Goal: Transaction & Acquisition: Purchase product/service

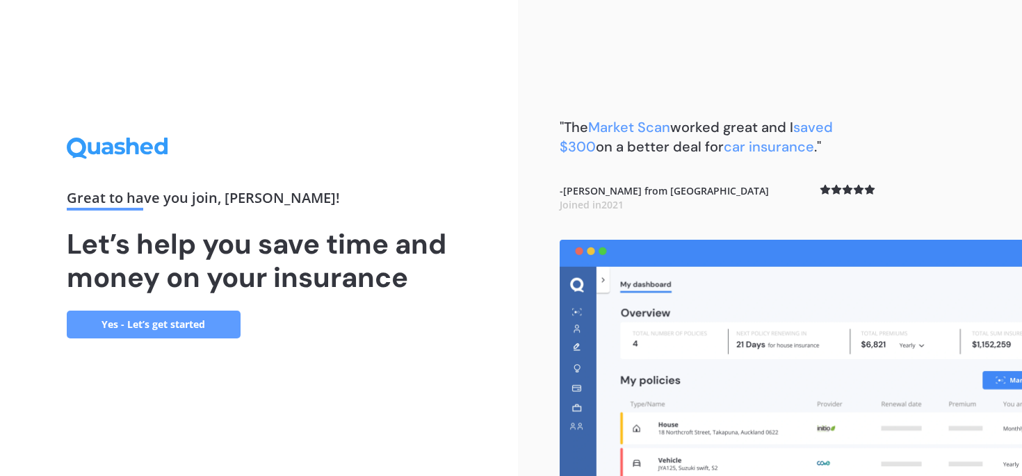
click at [203, 325] on link "Yes - Let’s get started" at bounding box center [154, 325] width 174 height 28
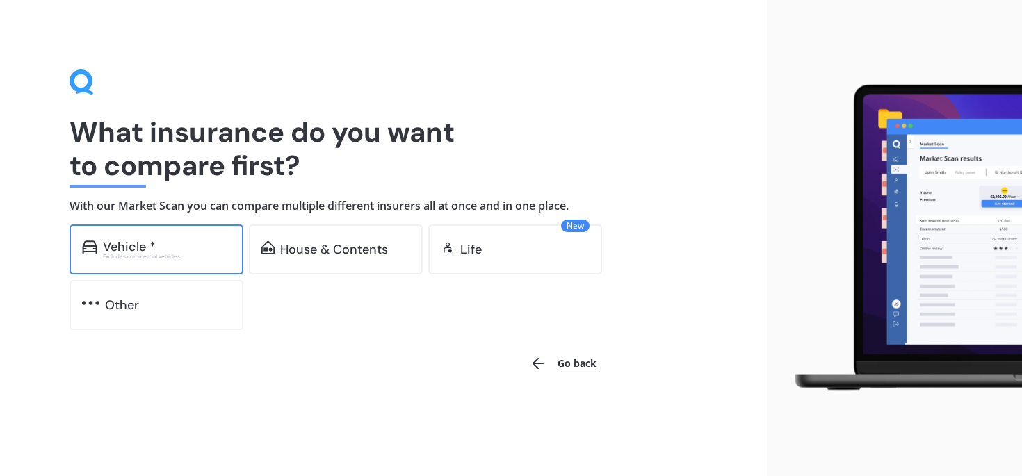
click at [144, 261] on div "Vehicle * Excludes commercial vehicles" at bounding box center [157, 250] width 174 height 50
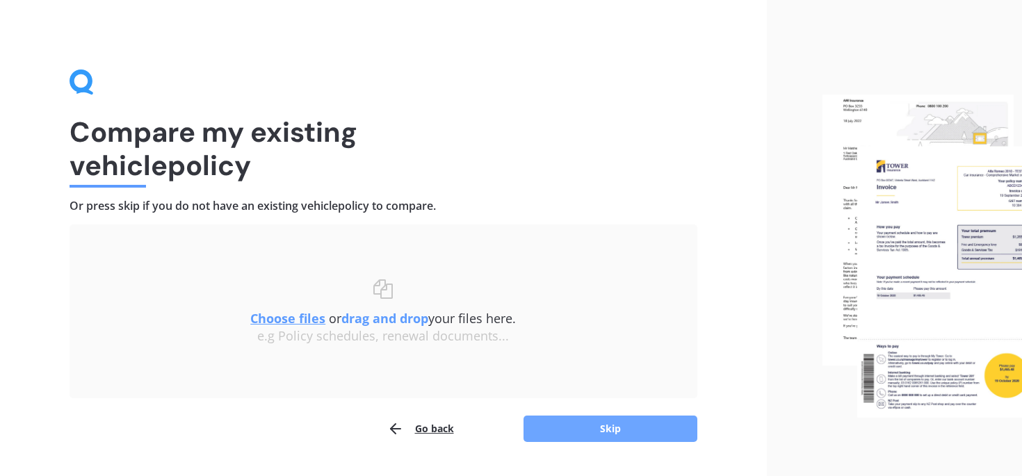
click at [587, 435] on button "Skip" at bounding box center [611, 429] width 174 height 26
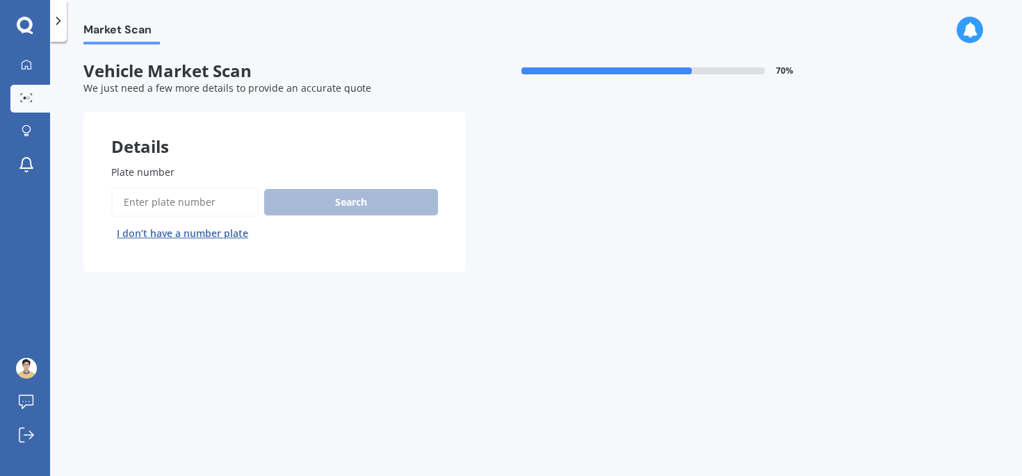
click at [198, 206] on input "Plate number" at bounding box center [184, 202] width 147 height 29
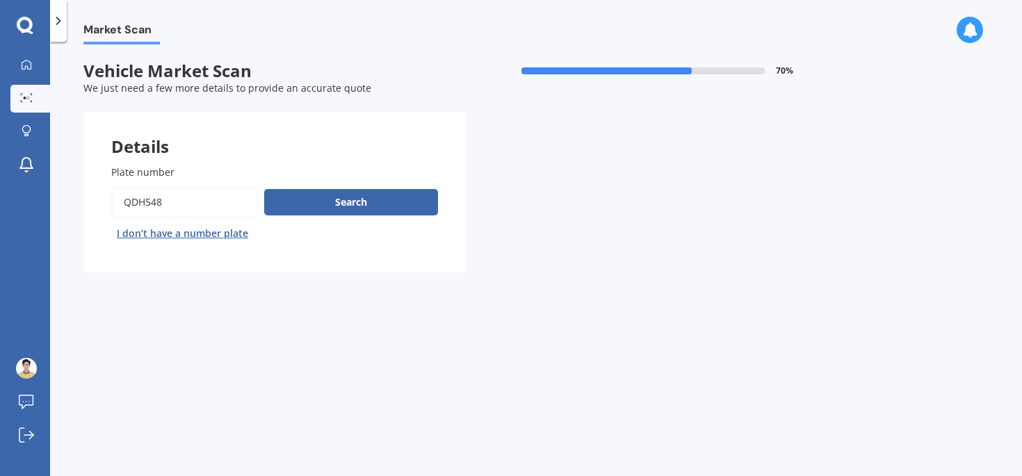
type input "qdh548"
click at [371, 188] on div "Search I don’t have a number plate" at bounding box center [274, 216] width 327 height 57
click at [367, 206] on button "Search" at bounding box center [351, 202] width 174 height 26
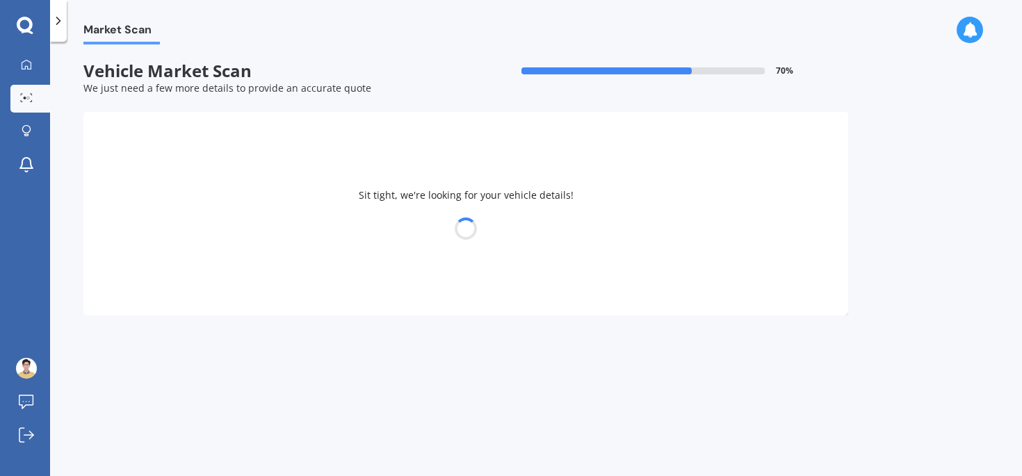
select select "NISSAN"
select select "NOTE"
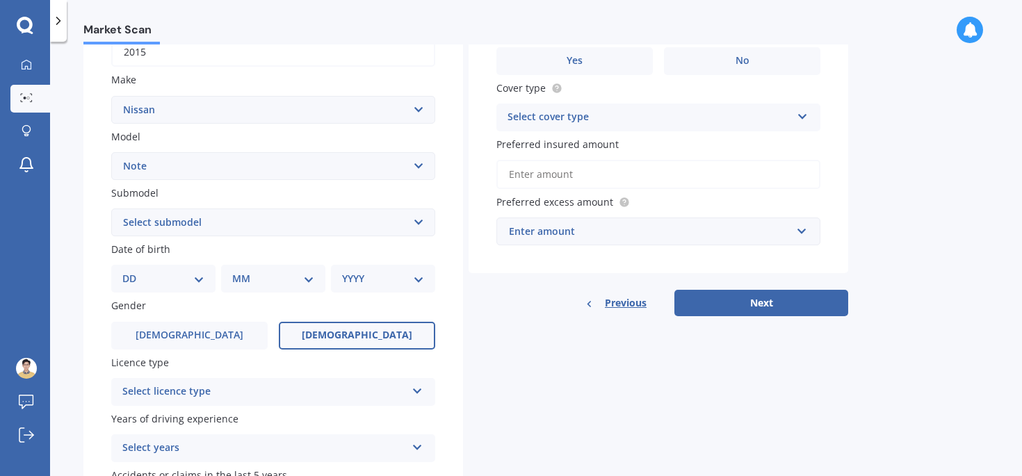
scroll to position [225, 0]
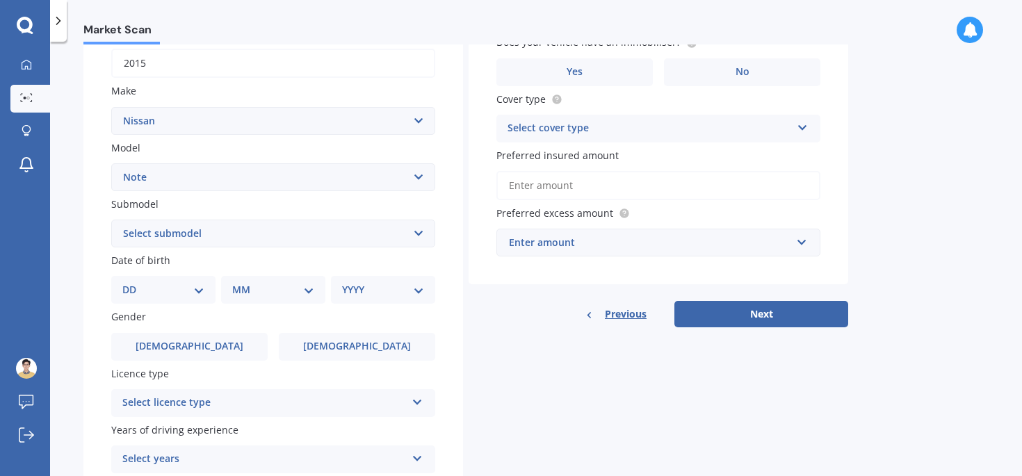
click at [314, 239] on select "Select submodel (All) E-Power Hatchback Non Turbo Station Wagon turbo" at bounding box center [273, 234] width 324 height 28
click at [162, 288] on select "DD 01 02 03 04 05 06 07 08 09 10 11 12 13 14 15 16 17 18 19 20 21 22 23 24 25 2…" at bounding box center [163, 289] width 82 height 15
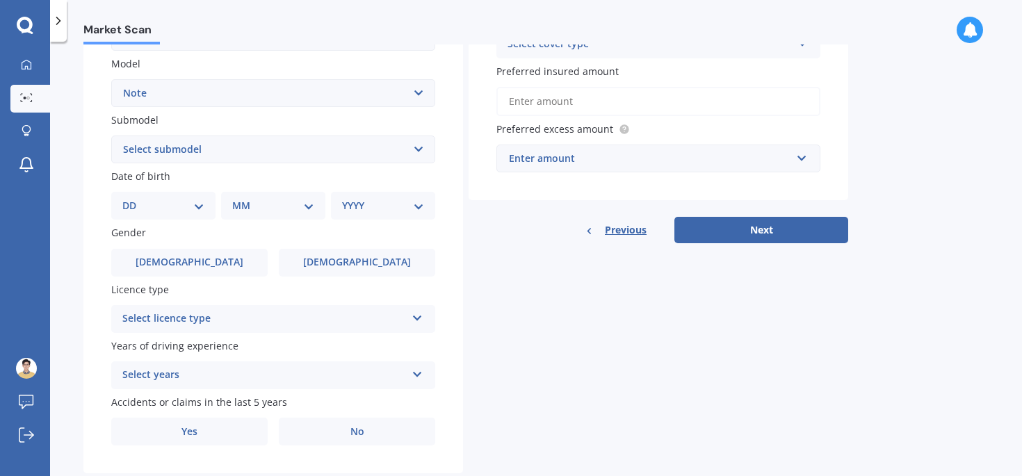
scroll to position [346, 0]
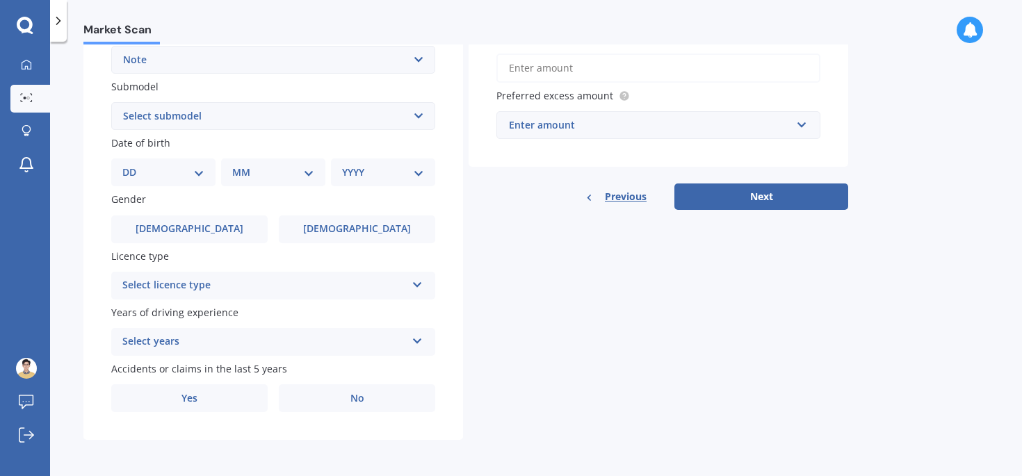
click at [181, 284] on div "Select licence type" at bounding box center [264, 285] width 284 height 17
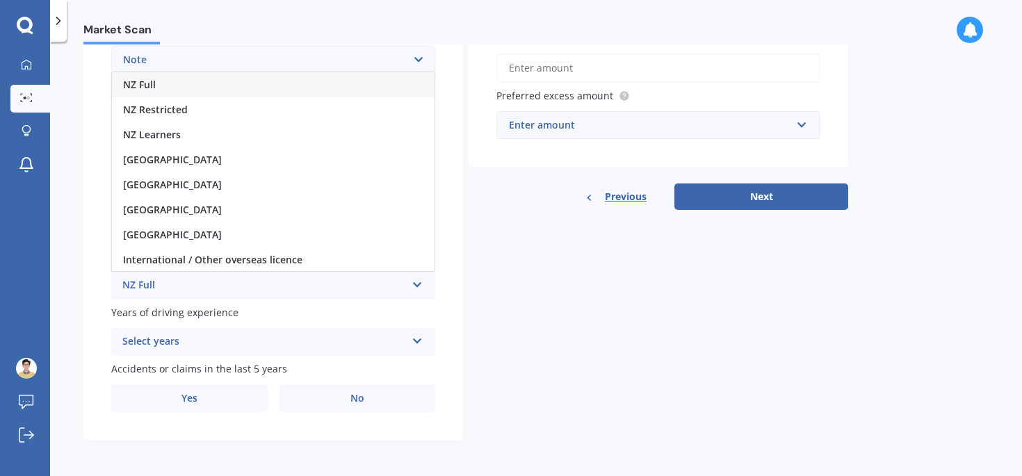
click at [200, 86] on div "NZ Full" at bounding box center [273, 84] width 323 height 25
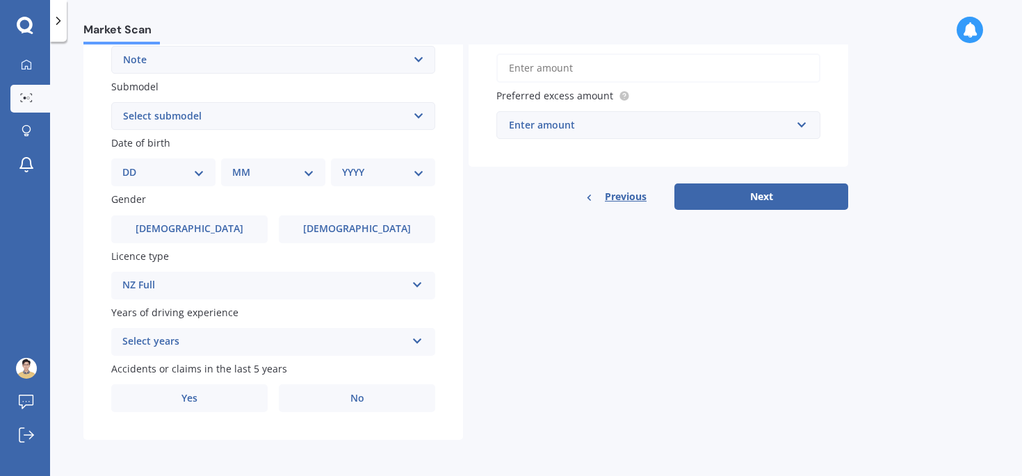
click at [200, 338] on div "Select years" at bounding box center [264, 342] width 284 height 17
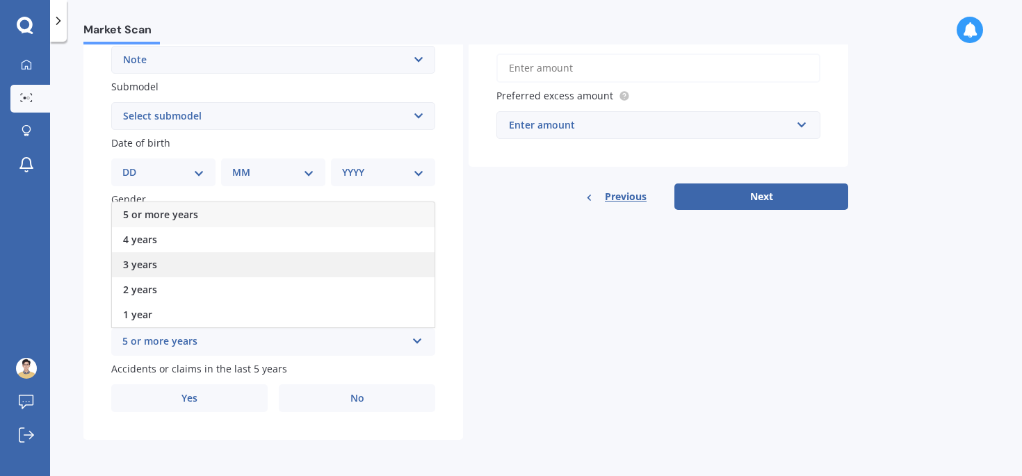
click at [201, 269] on div "3 years" at bounding box center [273, 264] width 323 height 25
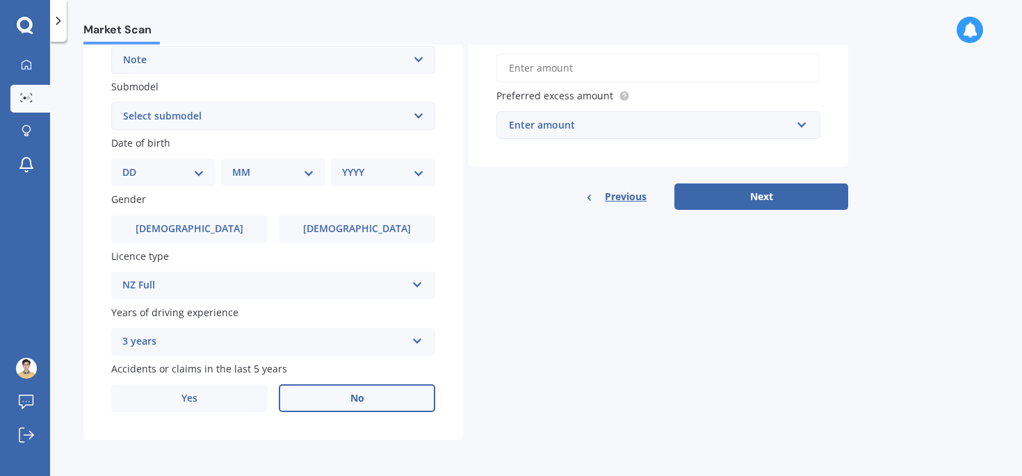
click at [312, 409] on label "No" at bounding box center [357, 399] width 156 height 28
click at [0, 0] on input "No" at bounding box center [0, 0] width 0 height 0
click at [210, 233] on label "[DEMOGRAPHIC_DATA]" at bounding box center [189, 230] width 156 height 28
click at [0, 0] on input "[DEMOGRAPHIC_DATA]" at bounding box center [0, 0] width 0 height 0
click at [181, 170] on select "DD 01 02 03 04 05 06 07 08 09 10 11 12 13 14 15 16 17 18 19 20 21 22 23 24 25 2…" at bounding box center [163, 172] width 82 height 15
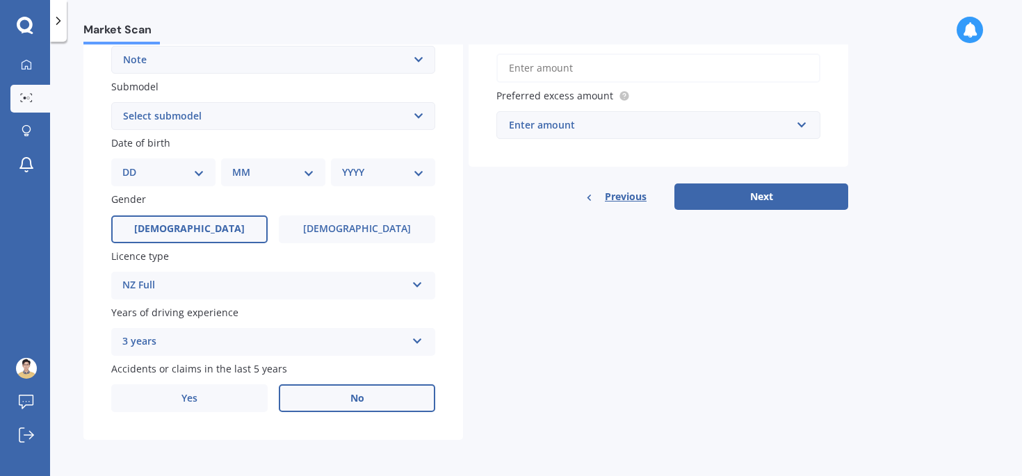
select select "02"
click at [134, 165] on select "DD 01 02 03 04 05 06 07 08 09 10 11 12 13 14 15 16 17 18 19 20 21 22 23 24 25 2…" at bounding box center [163, 172] width 82 height 15
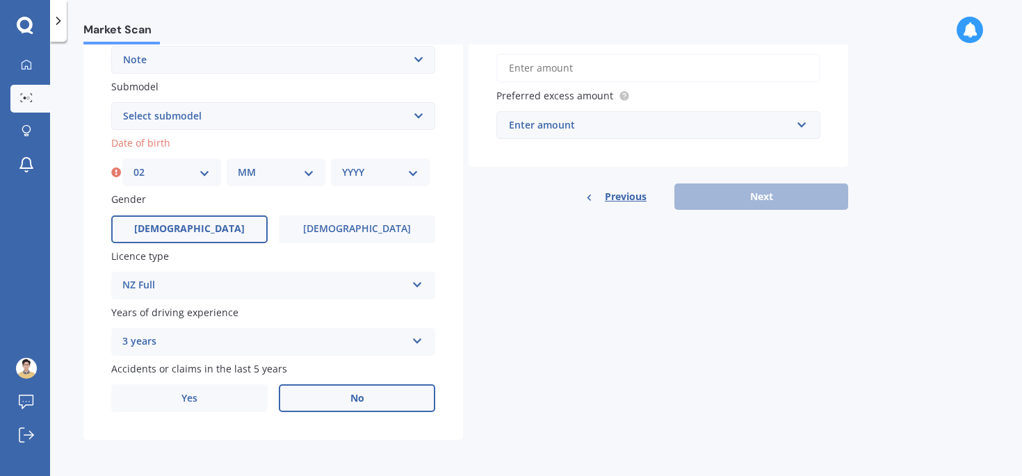
click at [296, 177] on select "MM 01 02 03 04 05 06 07 08 09 10 11 12" at bounding box center [276, 172] width 76 height 15
select select "09"
click at [238, 165] on select "MM 01 02 03 04 05 06 07 08 09 10 11 12" at bounding box center [276, 172] width 76 height 15
click at [373, 169] on select "YYYY 2025 2024 2023 2022 2021 2020 2019 2018 2017 2016 2015 2014 2013 2012 2011…" at bounding box center [380, 172] width 76 height 15
select select "1990"
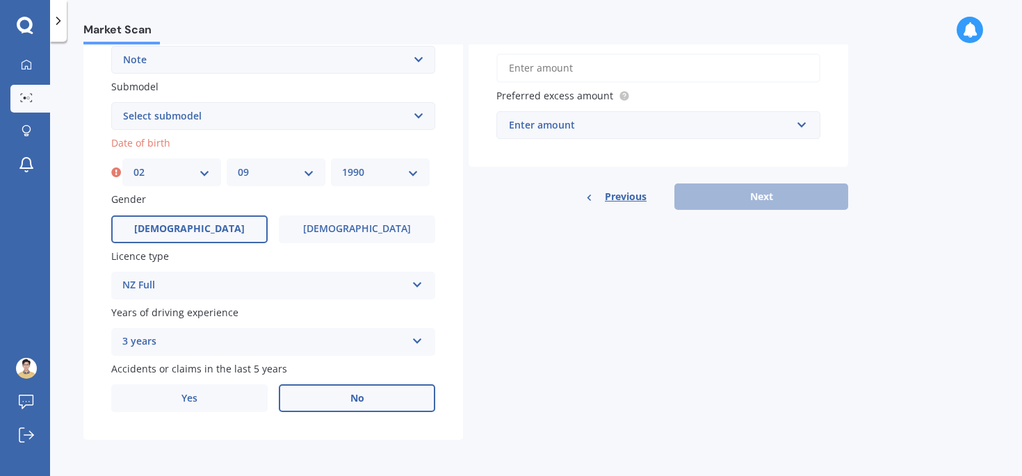
click at [342, 165] on select "YYYY 2025 2024 2023 2022 2021 2020 2019 2018 2017 2016 2015 2014 2013 2012 2011…" at bounding box center [380, 172] width 76 height 15
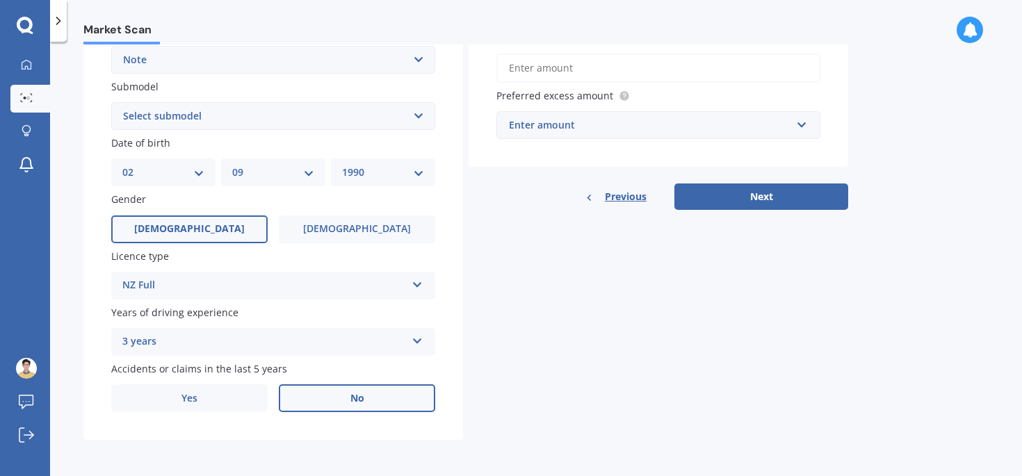
click at [193, 175] on select "DD 01 02 03 04 05 06 07 08 09 10 11 12 13 14 15 16 17 18 19 20 21 22 23 24 25 2…" at bounding box center [163, 172] width 82 height 15
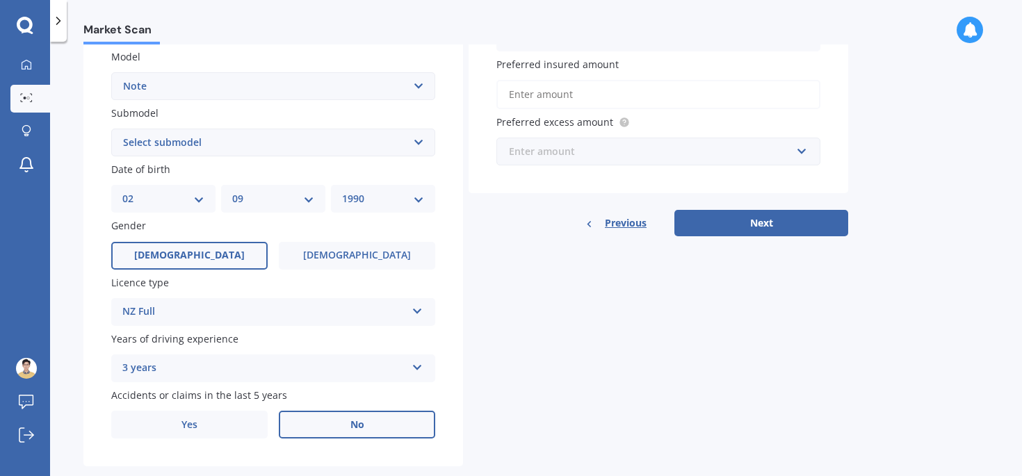
click at [601, 163] on input "text" at bounding box center [654, 151] width 312 height 26
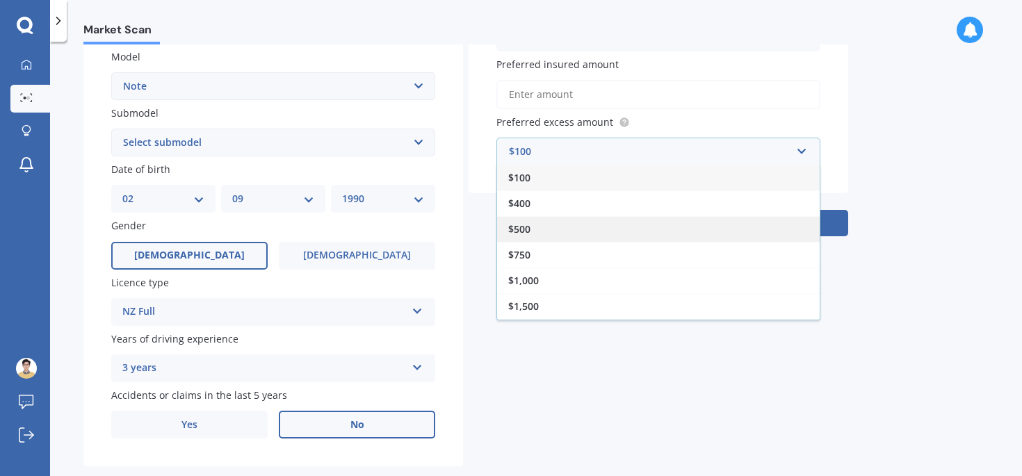
click at [550, 229] on div "$500" at bounding box center [658, 229] width 323 height 26
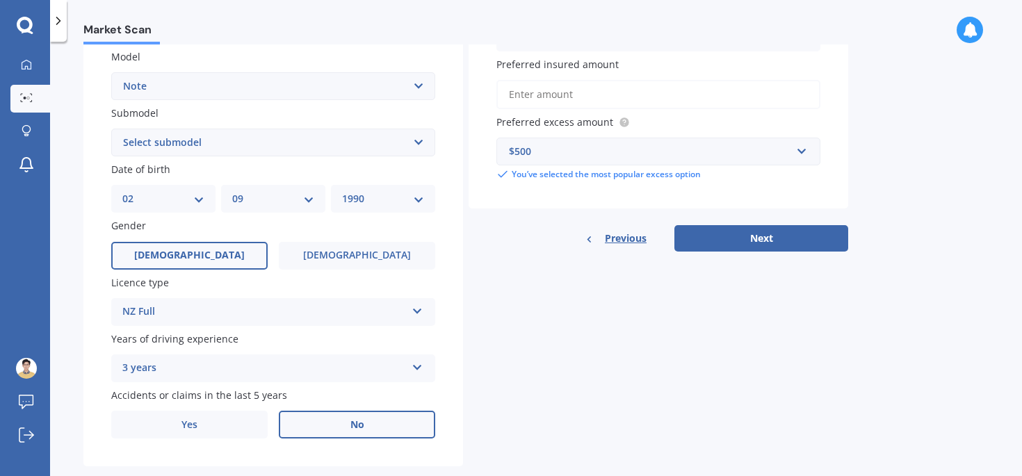
scroll to position [242, 0]
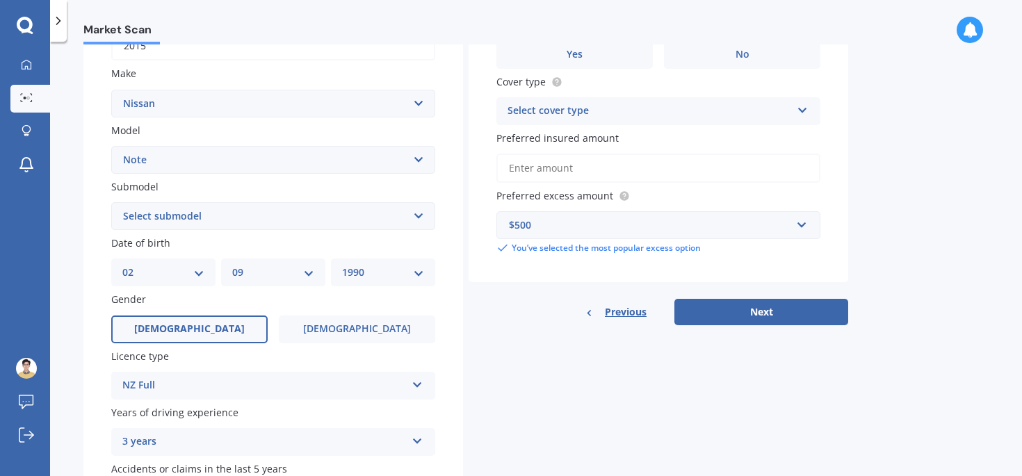
click at [543, 168] on input "Preferred insured amount" at bounding box center [658, 168] width 324 height 29
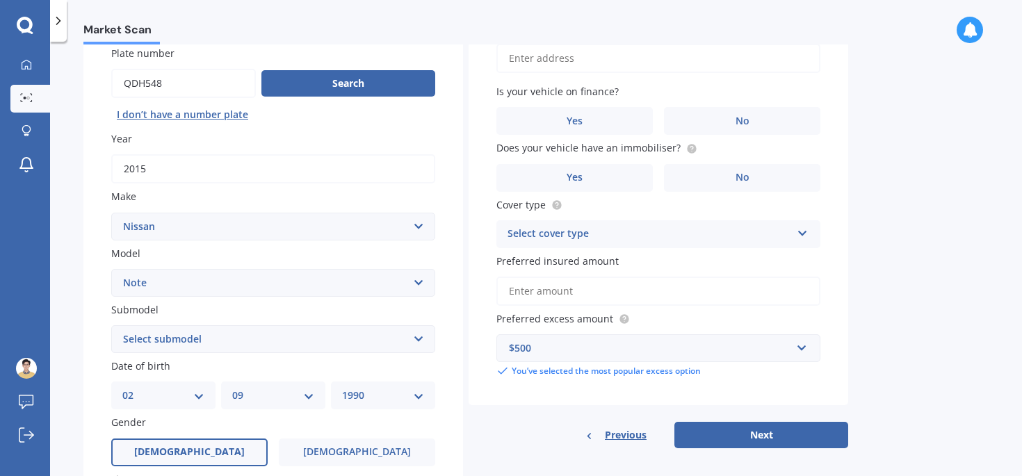
scroll to position [99, 0]
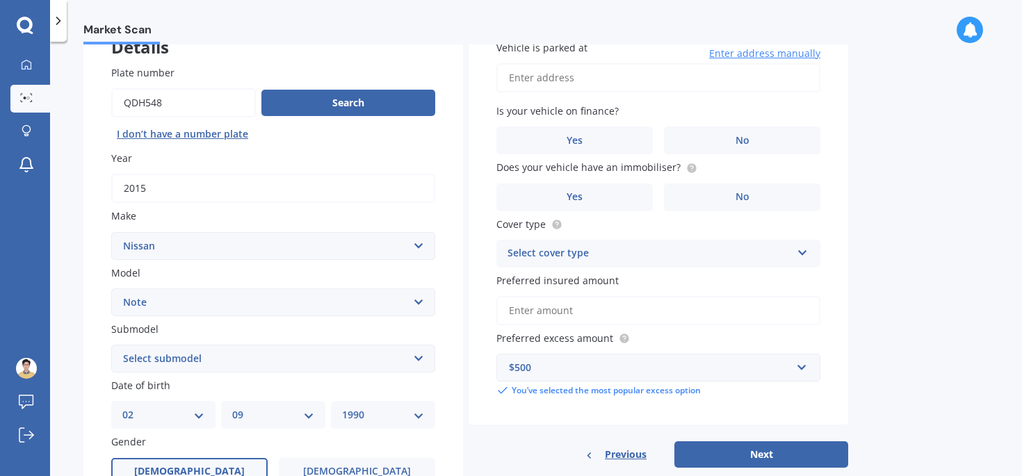
click at [550, 259] on div "Select cover type" at bounding box center [650, 253] width 284 height 17
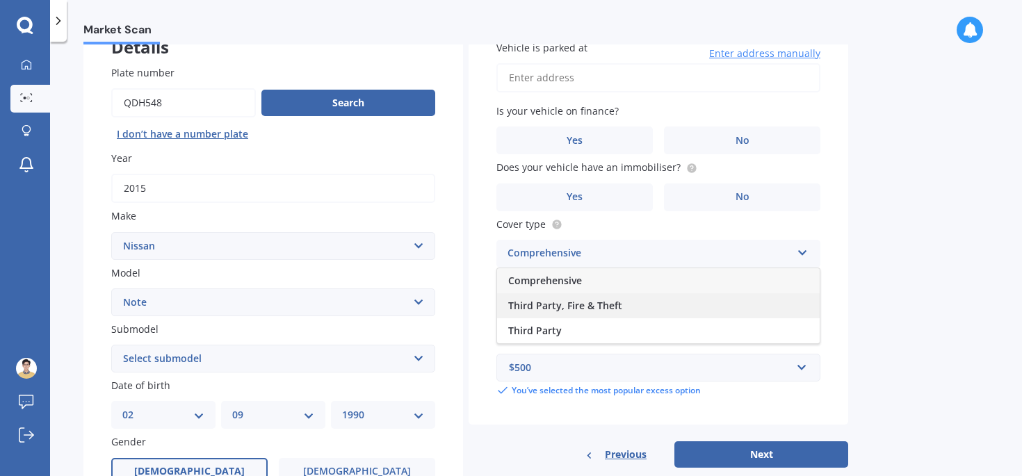
click at [547, 307] on span "Third Party, Fire & Theft" at bounding box center [565, 305] width 114 height 13
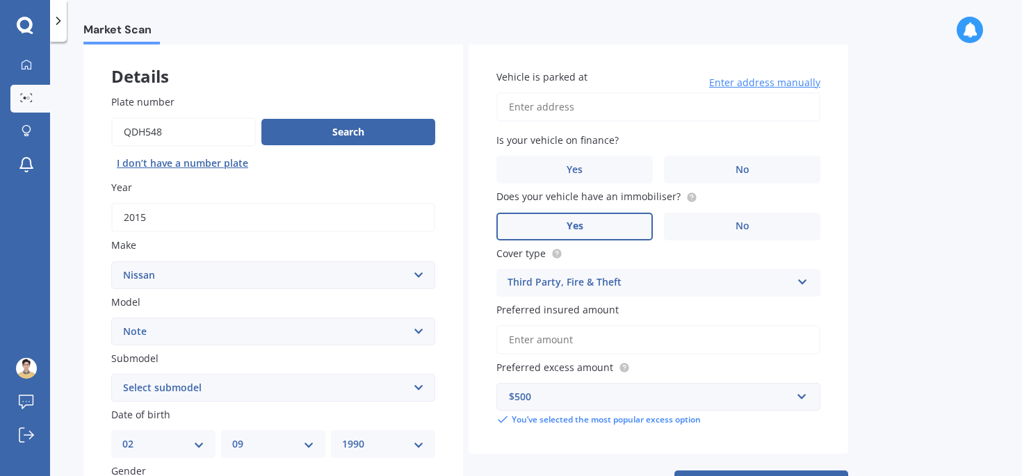
scroll to position [56, 0]
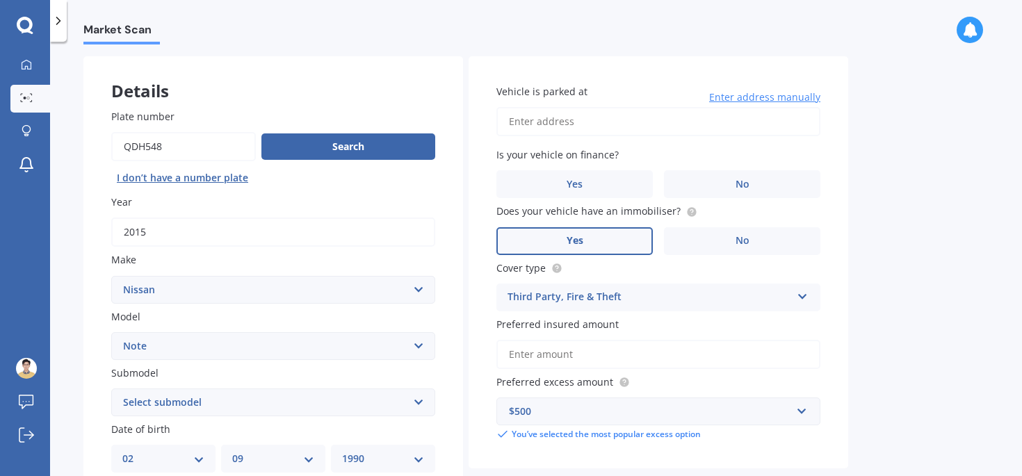
click at [623, 241] on label "Yes" at bounding box center [574, 241] width 156 height 28
click at [0, 0] on input "Yes" at bounding box center [0, 0] width 0 height 0
click at [690, 180] on label "No" at bounding box center [742, 184] width 156 height 28
click at [0, 0] on input "No" at bounding box center [0, 0] width 0 height 0
click at [574, 124] on input "Vehicle is parked at" at bounding box center [658, 121] width 324 height 29
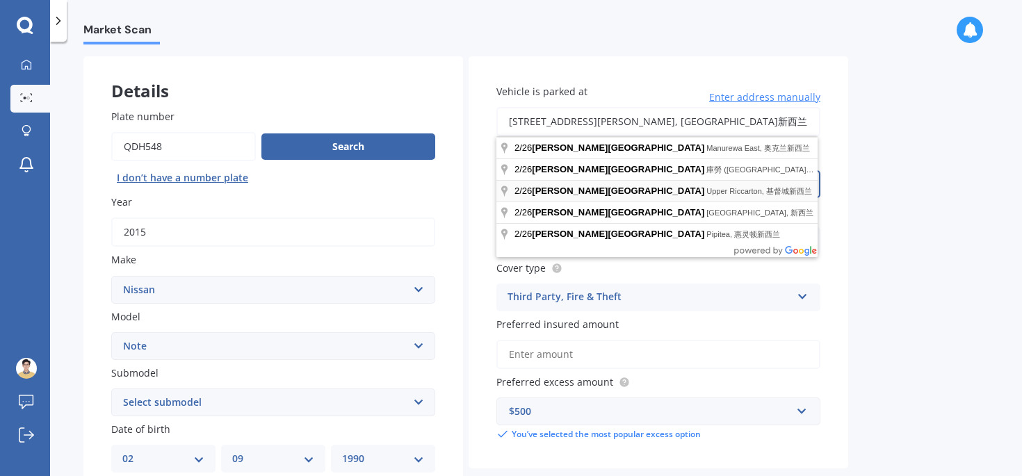
type input "[STREET_ADDRESS][PERSON_NAME]新西兰"
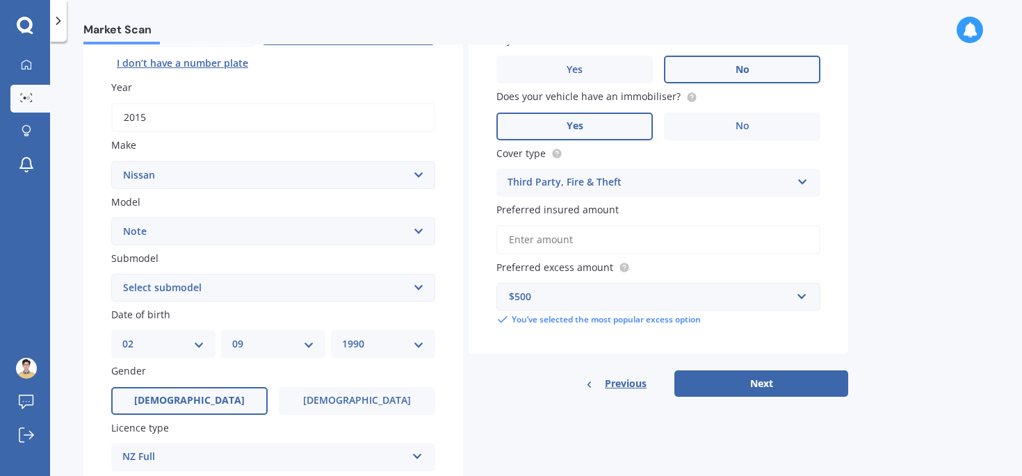
scroll to position [176, 0]
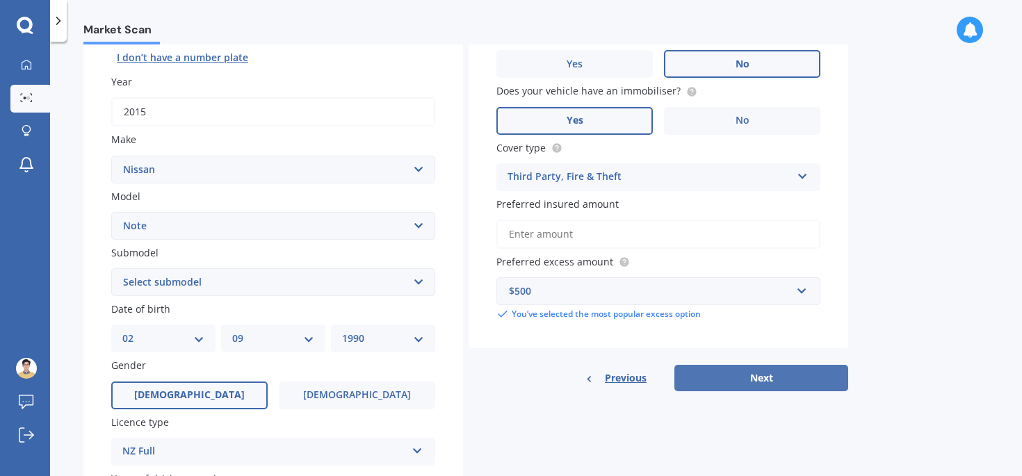
click at [722, 377] on button "Next" at bounding box center [761, 378] width 174 height 26
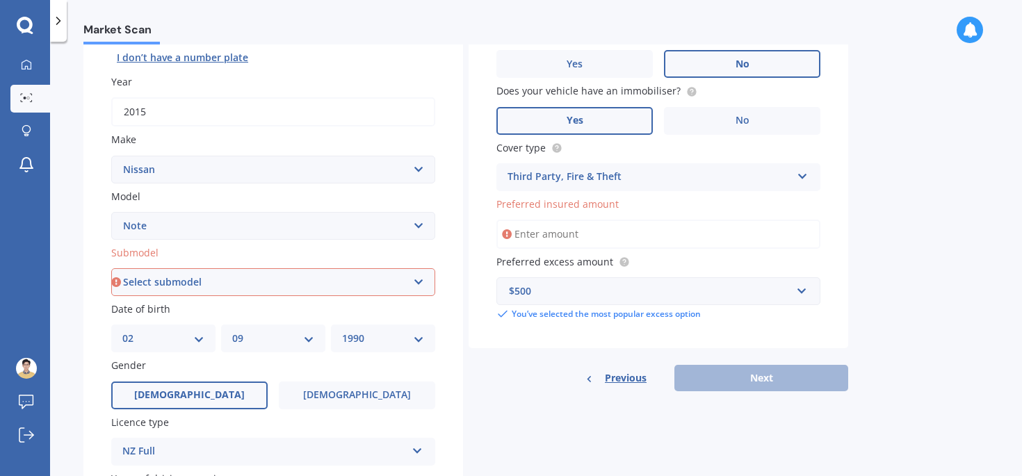
click at [580, 228] on input "Preferred insured amount" at bounding box center [658, 234] width 324 height 29
click at [565, 208] on span "Preferred insured amount" at bounding box center [557, 203] width 122 height 13
click at [565, 220] on input "Preferred insured amount" at bounding box center [658, 234] width 324 height 29
click at [565, 208] on span "Preferred insured amount" at bounding box center [557, 203] width 122 height 13
click at [565, 220] on input "Preferred insured amount" at bounding box center [658, 234] width 324 height 29
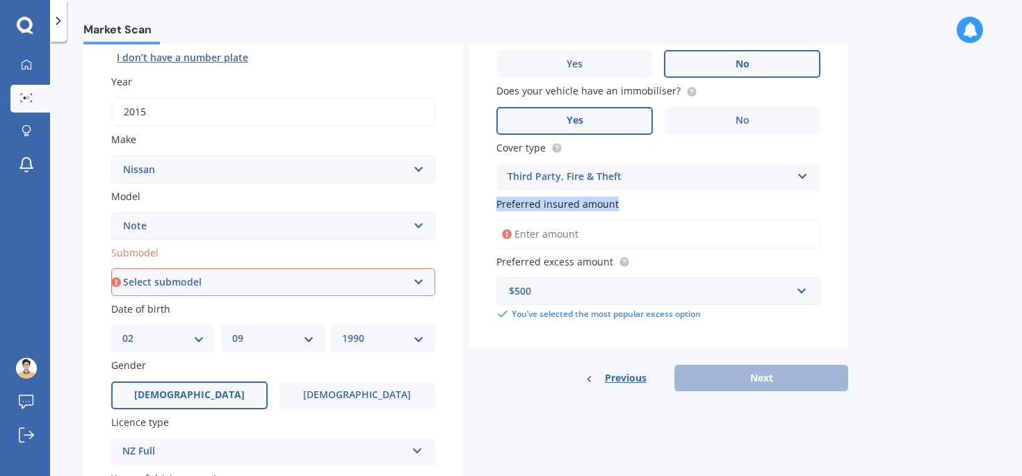
click at [565, 208] on span "Preferred insured amount" at bounding box center [557, 203] width 122 height 13
click at [565, 220] on input "Preferred insured amount" at bounding box center [658, 234] width 324 height 29
click at [567, 244] on input "Preferred insured amount" at bounding box center [658, 234] width 324 height 29
click at [558, 205] on span "Preferred insured amount" at bounding box center [557, 203] width 122 height 13
click at [558, 220] on input "Preferred insured amount" at bounding box center [658, 234] width 324 height 29
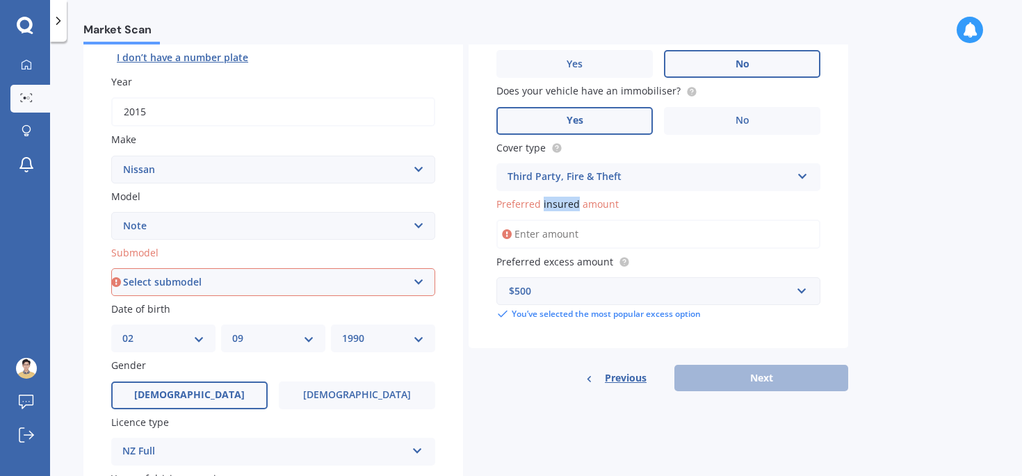
click at [558, 205] on span "Preferred insured amount" at bounding box center [557, 203] width 122 height 13
click at [558, 220] on input "Preferred insured amount" at bounding box center [658, 234] width 324 height 29
click at [558, 205] on span "Preferred insured amount" at bounding box center [557, 203] width 122 height 13
click at [558, 220] on input "Preferred insured amount" at bounding box center [658, 234] width 324 height 29
click at [588, 233] on input "Preferred insured amount" at bounding box center [658, 234] width 324 height 29
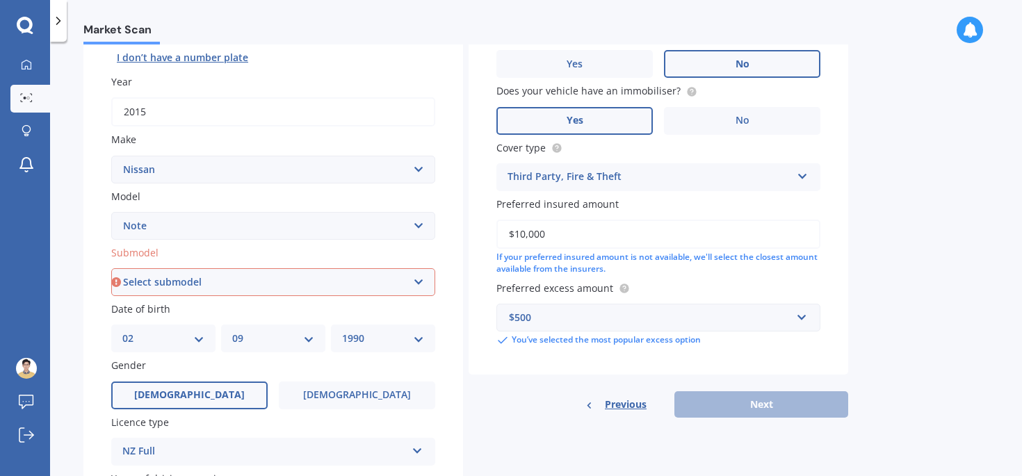
type input "$10,000"
click at [752, 402] on div "Previous Next" at bounding box center [659, 404] width 380 height 26
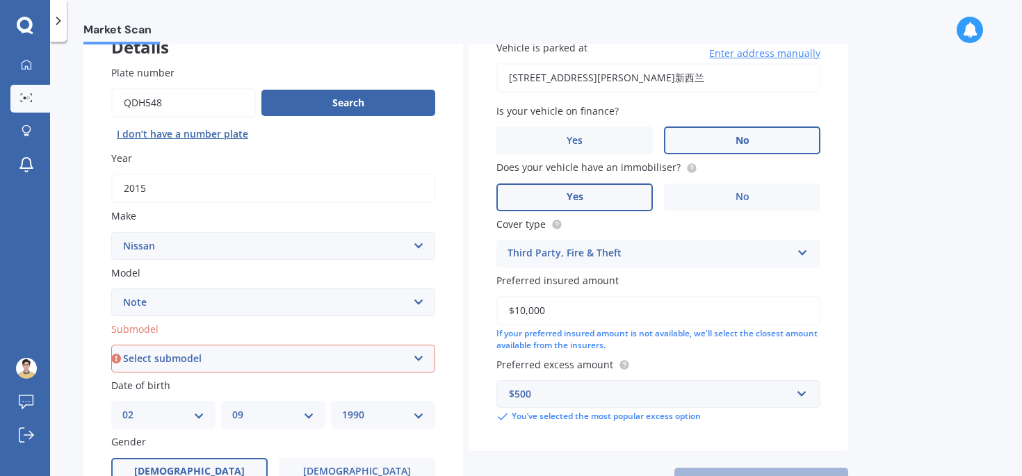
scroll to position [239, 0]
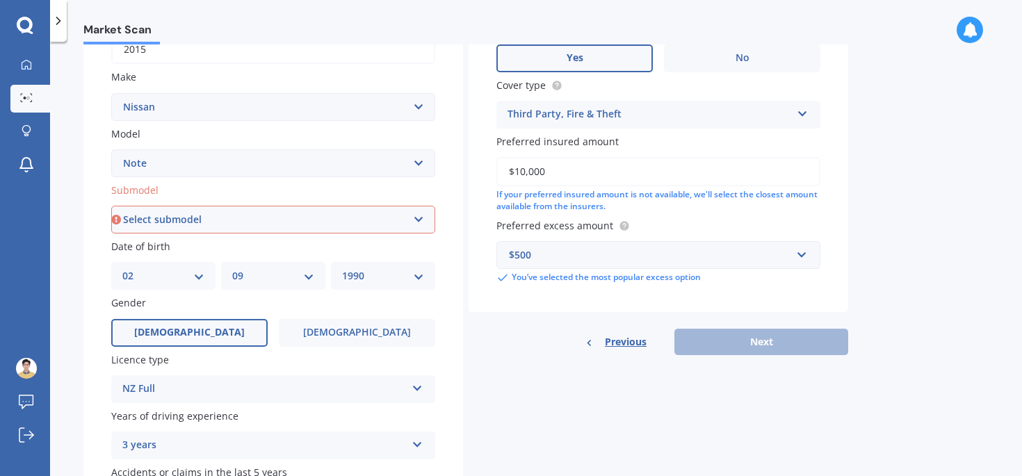
click at [735, 344] on div "Previous Next" at bounding box center [659, 342] width 380 height 26
click at [571, 306] on div "Vehicle is parked at [STREET_ADDRESS][PERSON_NAME]新西兰 Enter address manually Is…" at bounding box center [659, 92] width 380 height 439
click at [581, 171] on input "$10,000" at bounding box center [658, 171] width 324 height 29
click at [387, 225] on select "Select submodel (All) E-Power Hatchback Non Turbo Station Wagon turbo" at bounding box center [273, 220] width 324 height 28
select select "HATCHBACK NON TURBO"
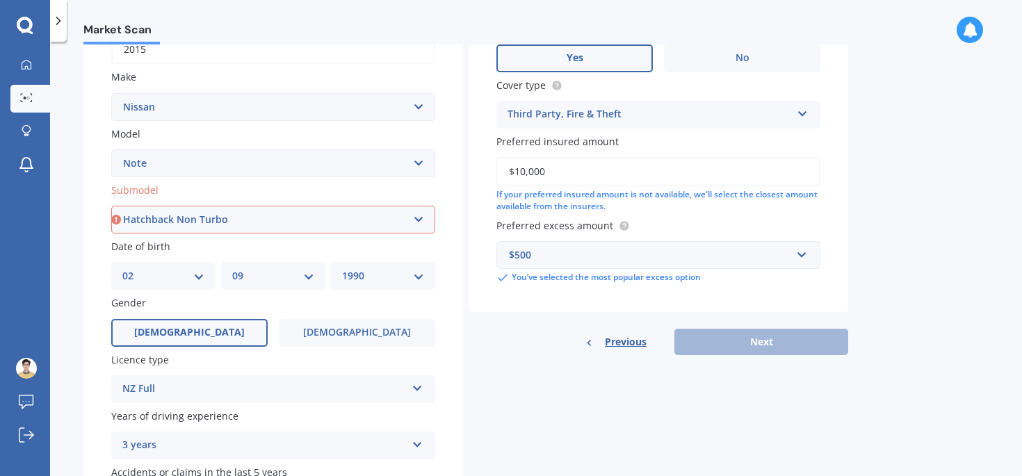
click at [111, 207] on select "Select submodel (All) E-Power Hatchback Non Turbo Station Wagon turbo" at bounding box center [273, 220] width 324 height 28
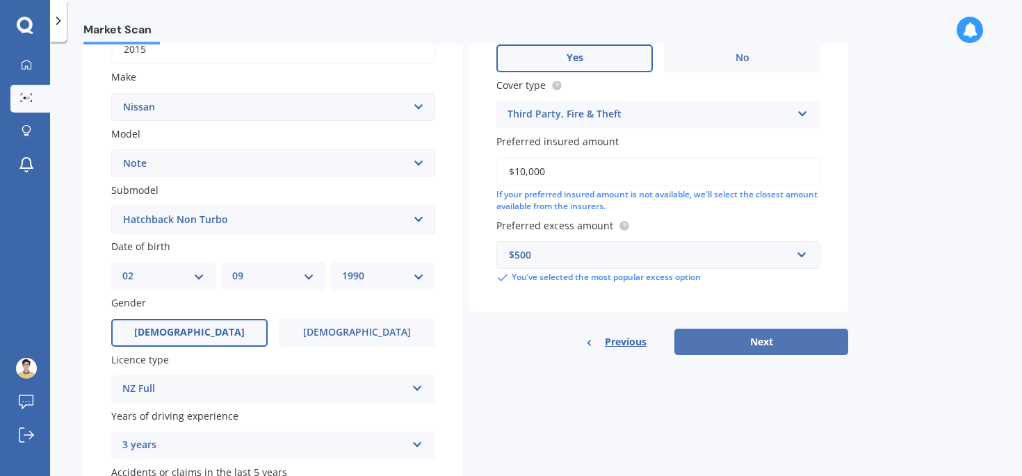
click at [745, 350] on button "Next" at bounding box center [761, 342] width 174 height 26
select select "02"
select select "09"
select select "1990"
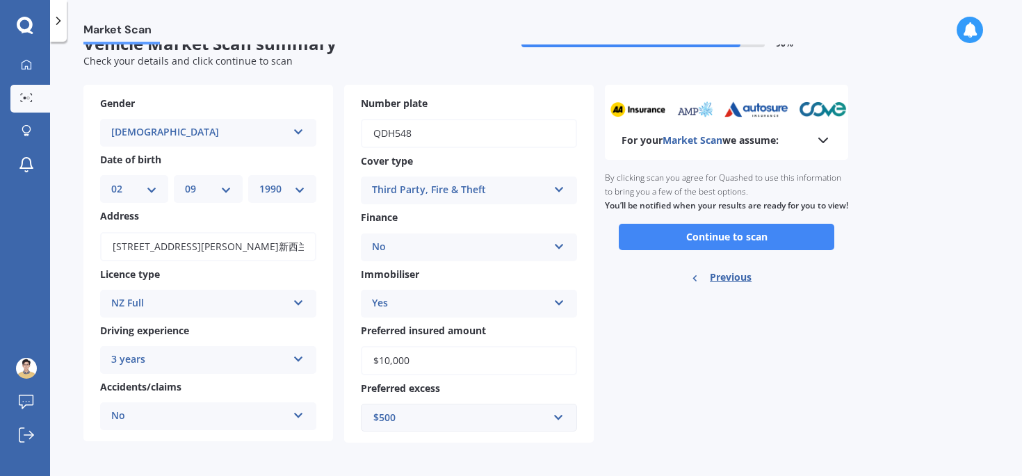
scroll to position [32, 0]
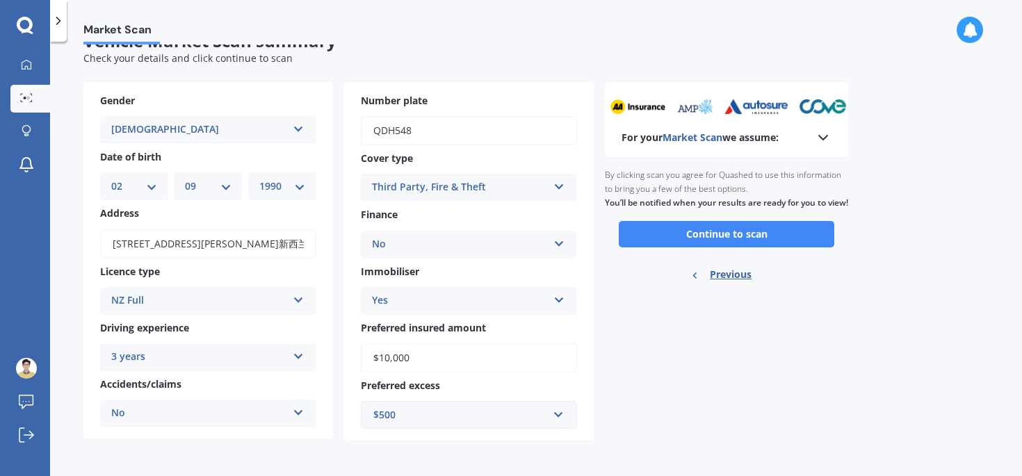
click at [807, 134] on div "For your Market Scan we assume:" at bounding box center [727, 137] width 210 height 17
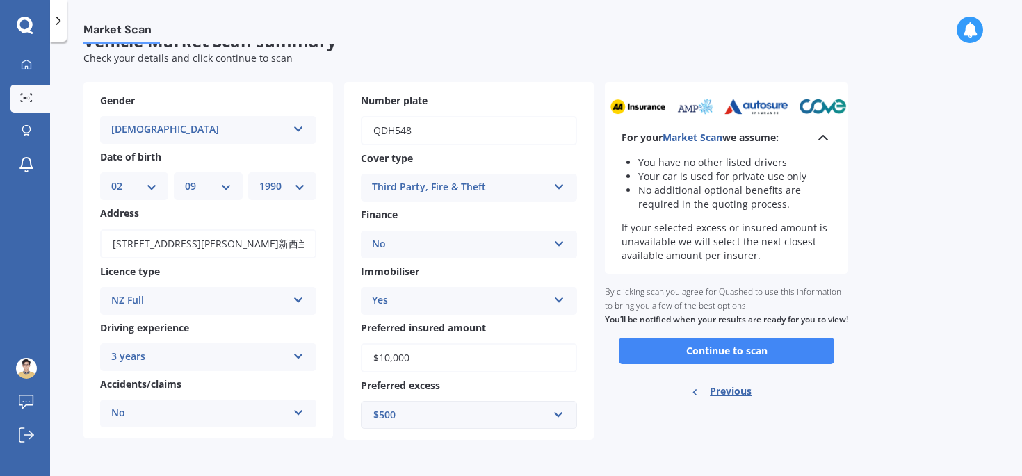
click at [807, 134] on div "For your Market Scan we assume:" at bounding box center [727, 137] width 210 height 17
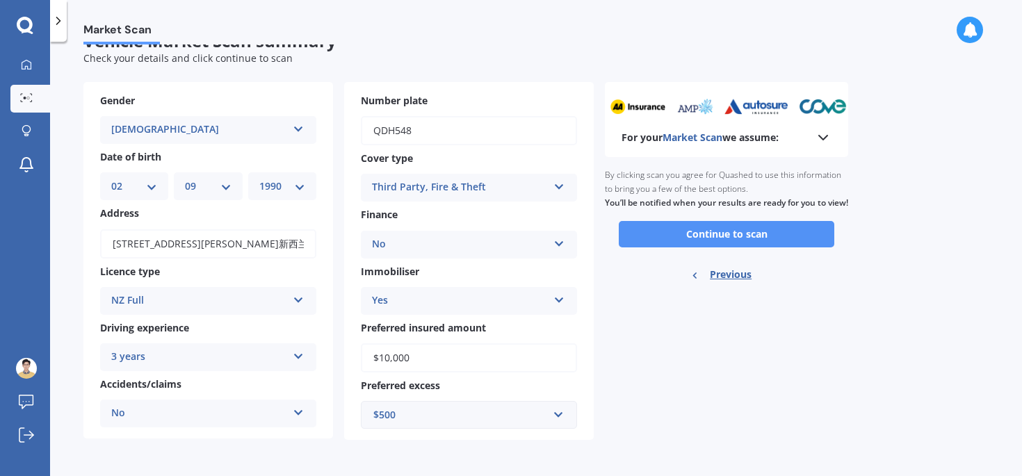
click at [701, 248] on button "Continue to scan" at bounding box center [727, 234] width 216 height 26
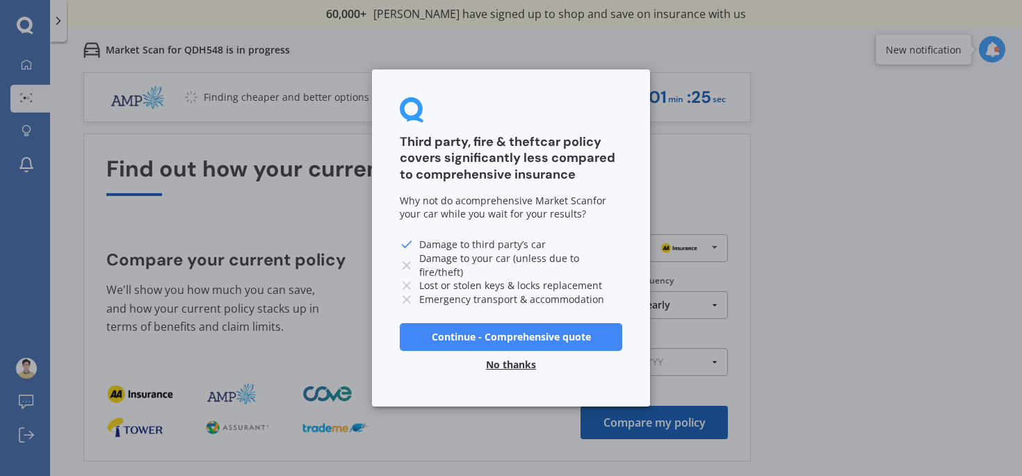
click at [504, 363] on button "No thanks" at bounding box center [511, 365] width 67 height 28
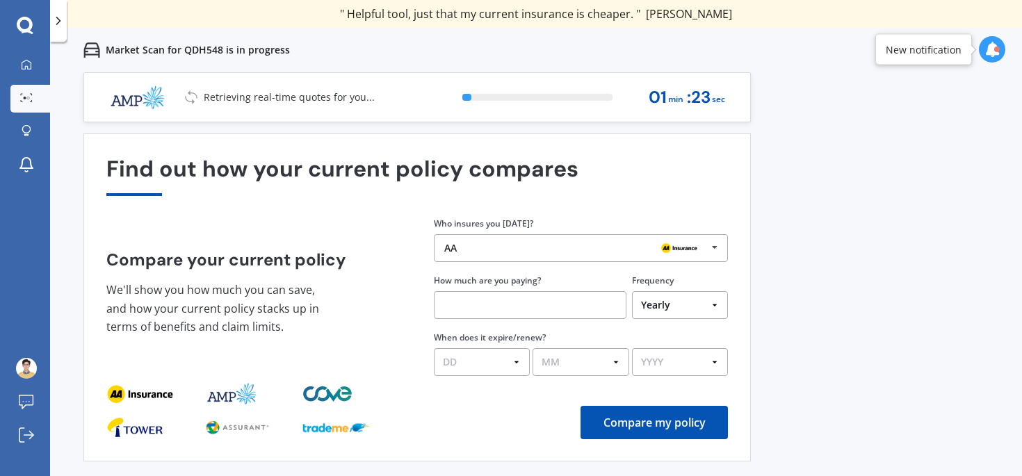
click at [494, 302] on input "text" at bounding box center [530, 305] width 193 height 28
type input "$457.00"
click at [493, 354] on select "DD 01 02 03 04 05 06 07 08 09 10 11 12 13 14 15 16 17 18 19 20 21 22 23 24 25 2…" at bounding box center [482, 362] width 96 height 28
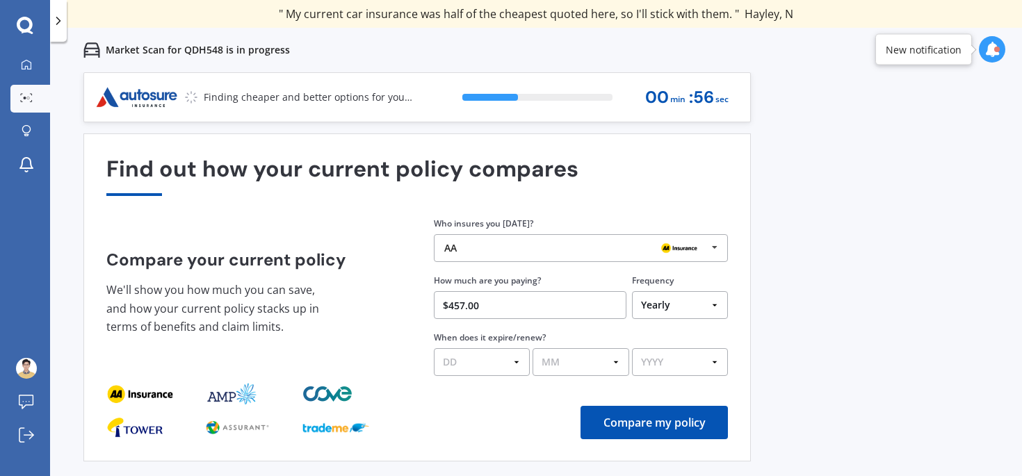
select select "25"
click at [434, 349] on select "DD 01 02 03 04 05 06 07 08 09 10 11 12 13 14 15 16 17 18 19 20 21 22 23 24 25 2…" at bounding box center [482, 362] width 96 height 28
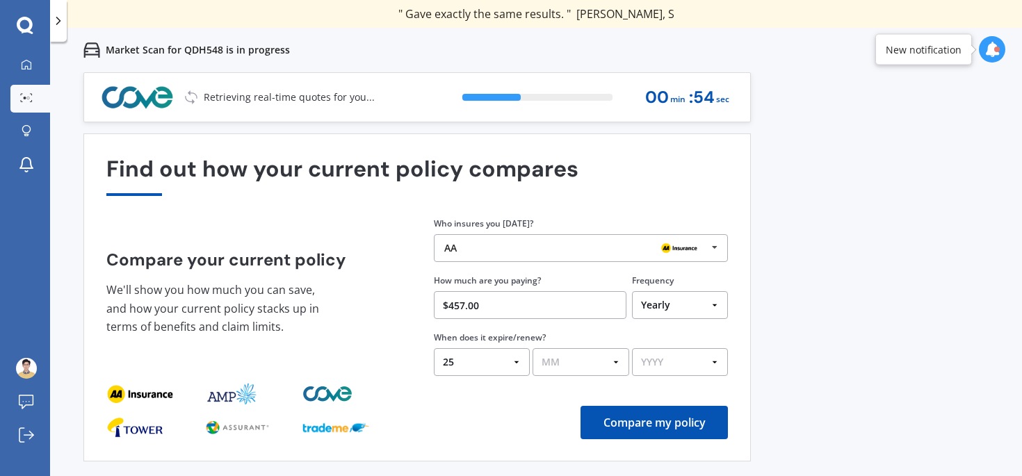
click at [576, 349] on select "MM 01 02 03 04 05 06 07 08 09 10 11 12" at bounding box center [581, 362] width 96 height 28
select select "08"
click at [533, 349] on select "MM 01 02 03 04 05 06 07 08 09 10 11 12" at bounding box center [581, 362] width 96 height 28
click at [683, 364] on select "YYYY 2026 2025 2024" at bounding box center [680, 362] width 96 height 28
select select "2025"
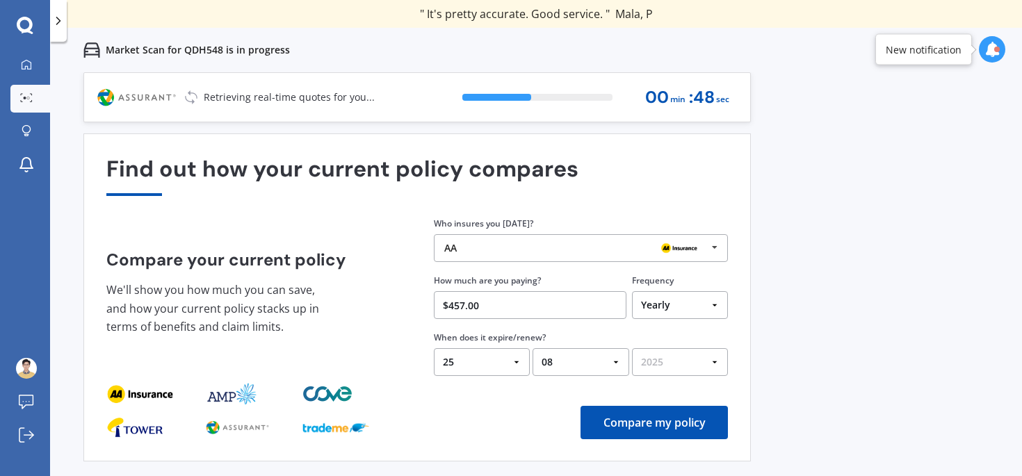
click at [632, 349] on select "YYYY 2026 2025 2024" at bounding box center [680, 362] width 96 height 28
click at [670, 425] on button "Compare my policy" at bounding box center [654, 422] width 147 height 33
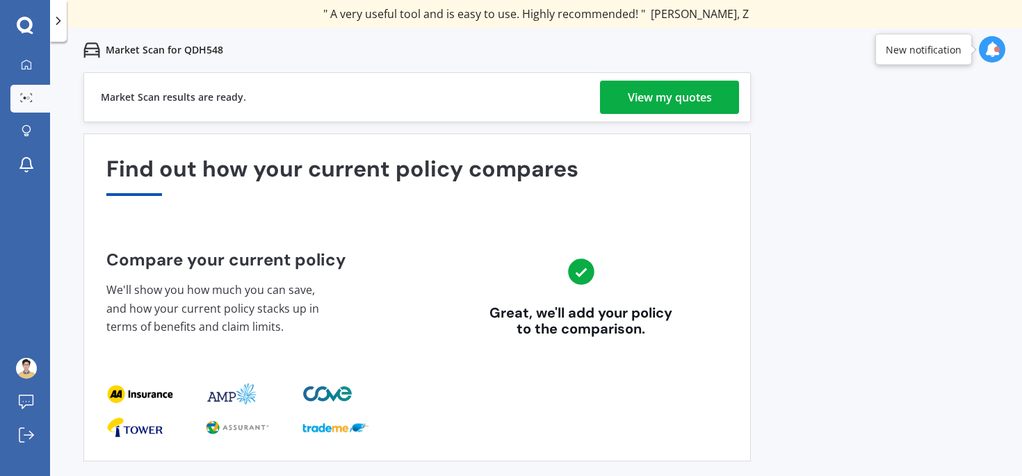
click at [672, 97] on div "View my quotes" at bounding box center [670, 97] width 84 height 33
